Goal: Information Seeking & Learning: Learn about a topic

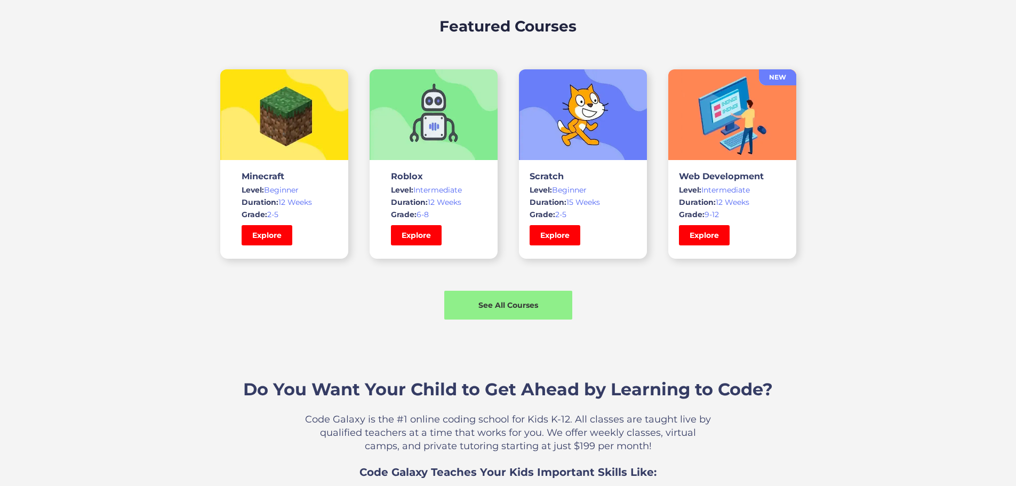
scroll to position [800, 0]
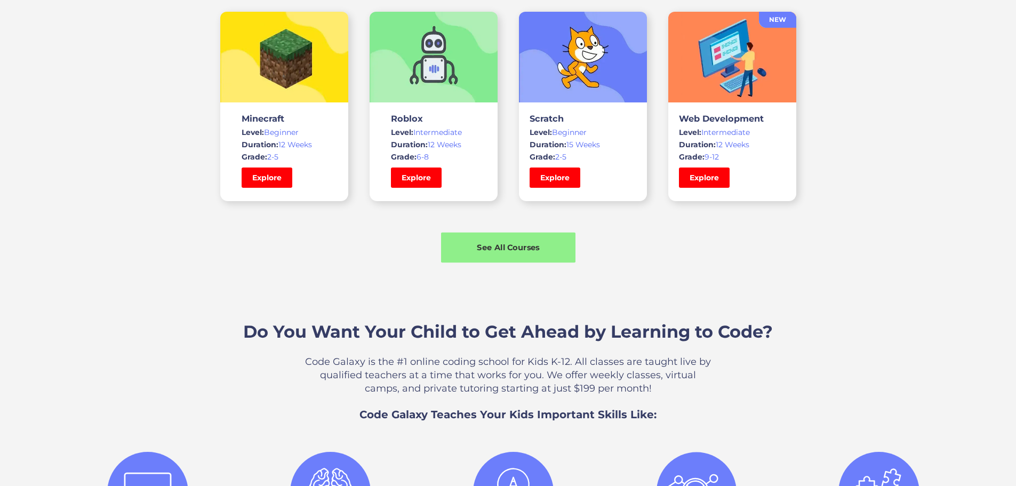
click at [538, 263] on div "See All Courses" at bounding box center [508, 248] width 134 height 30
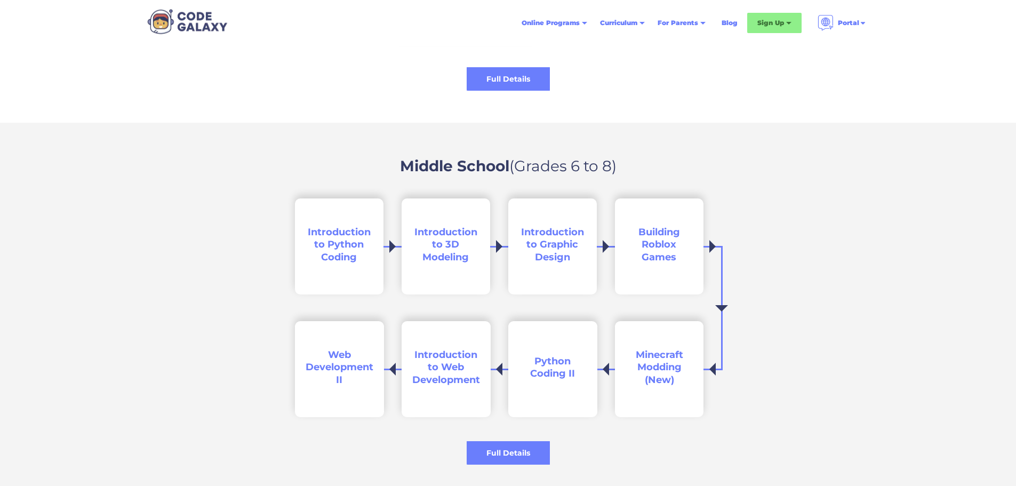
scroll to position [1494, 0]
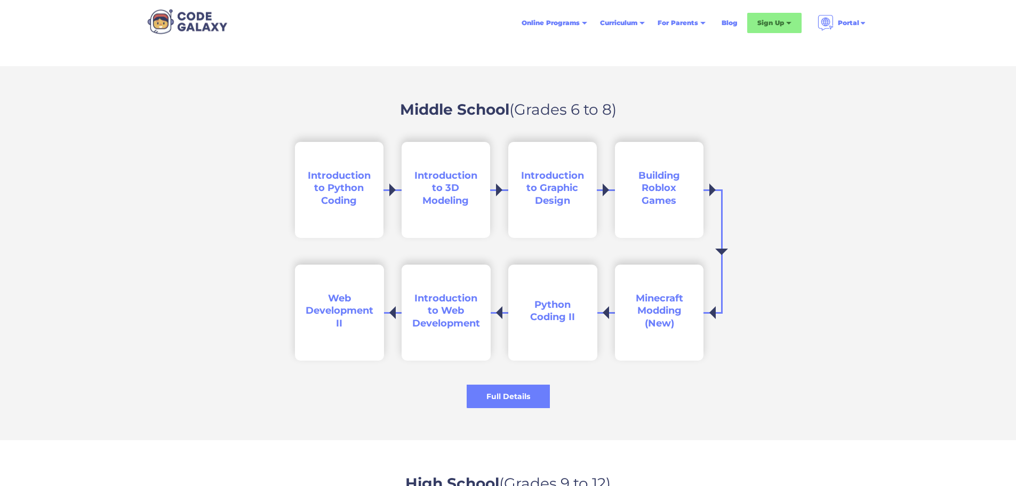
click at [337, 188] on span "Introduction to Python Coding" at bounding box center [339, 188] width 63 height 37
